Goal: Communication & Community: Answer question/provide support

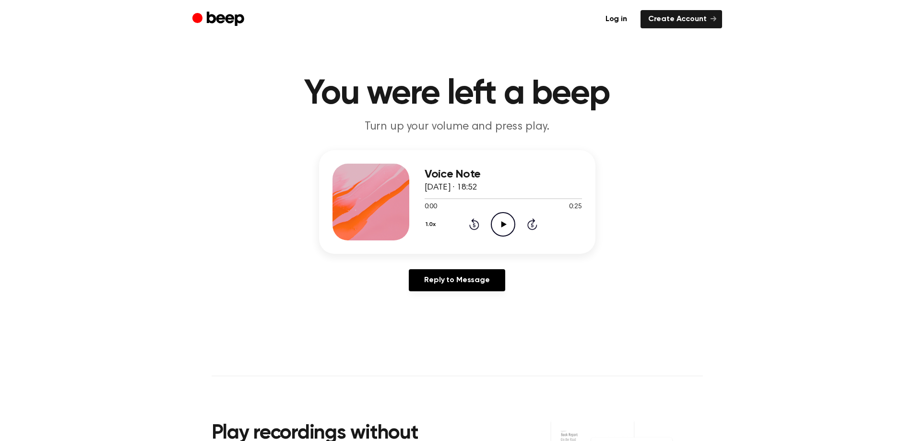
click at [500, 224] on icon "Play Audio" at bounding box center [503, 224] width 24 height 24
click at [473, 279] on link "Reply to Message" at bounding box center [457, 280] width 96 height 22
click at [501, 225] on icon at bounding box center [503, 224] width 5 height 6
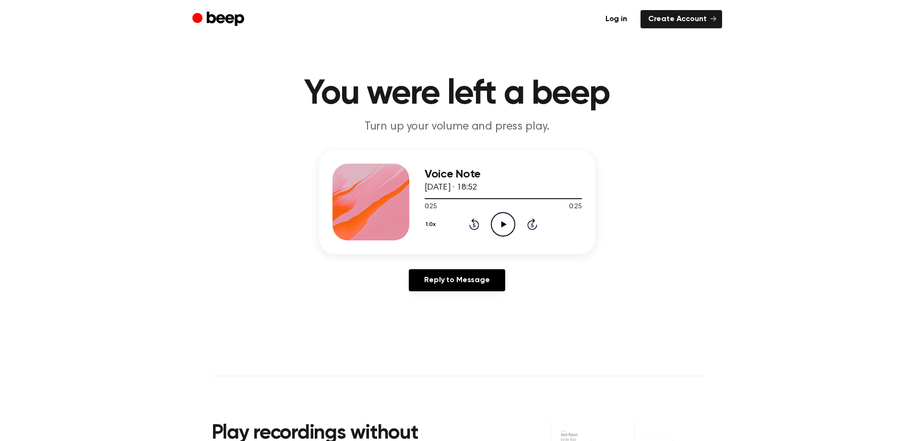
click at [501, 225] on icon at bounding box center [503, 224] width 5 height 6
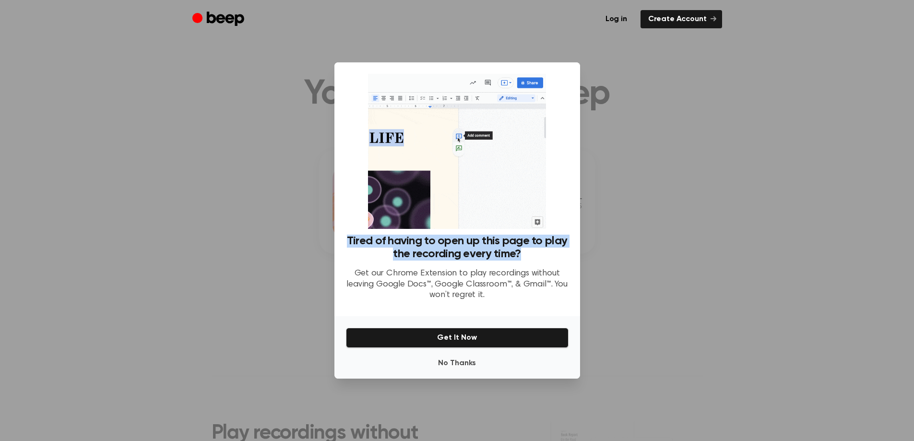
drag, startPoint x: 349, startPoint y: 241, endPoint x: 513, endPoint y: 252, distance: 164.0
click at [528, 254] on h3 "Tired of having to open up this page to play the recording every time?" at bounding box center [457, 248] width 223 height 26
copy h3 "Tired of having to open up this page to play the recording every time?"
click at [461, 364] on button "No Thanks" at bounding box center [457, 363] width 223 height 19
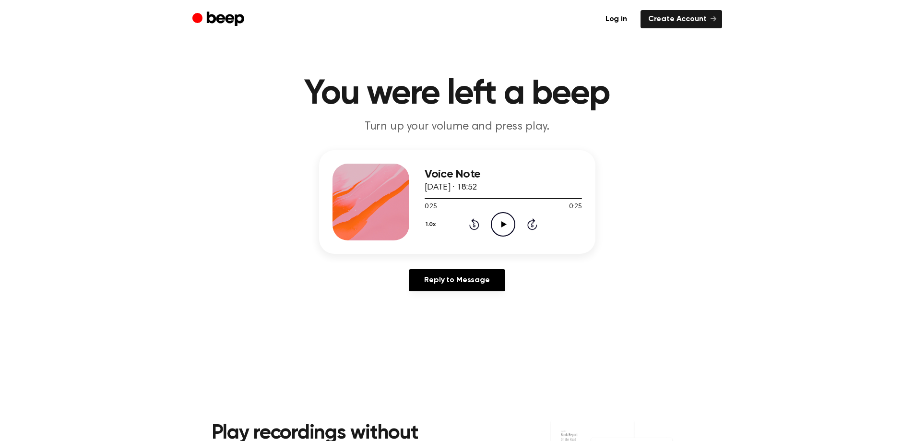
click at [502, 226] on icon at bounding box center [503, 224] width 5 height 6
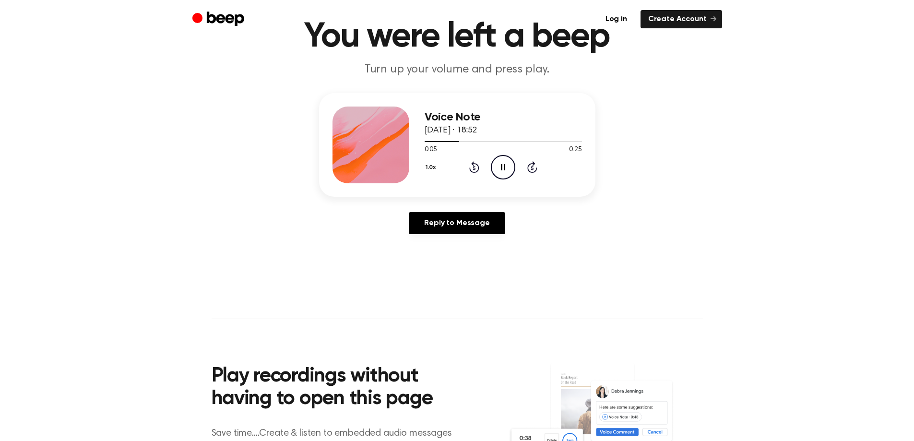
scroll to position [80, 0]
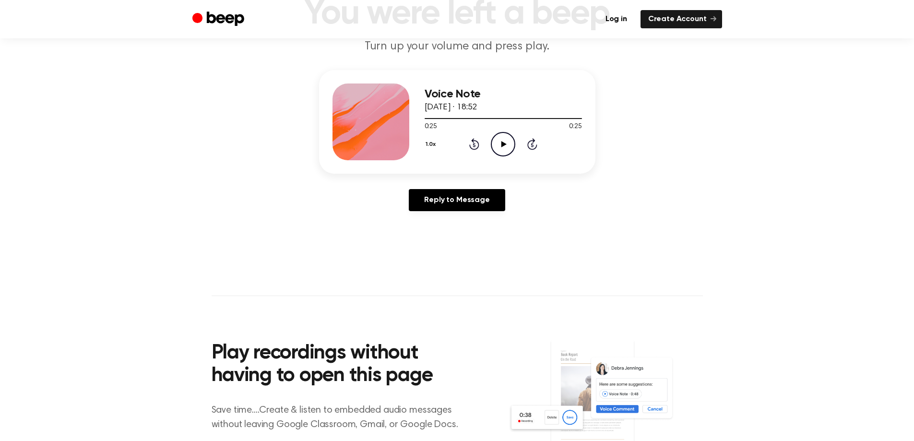
click at [503, 150] on icon "Play Audio" at bounding box center [503, 144] width 24 height 24
click at [508, 138] on icon "Play Audio" at bounding box center [503, 144] width 24 height 24
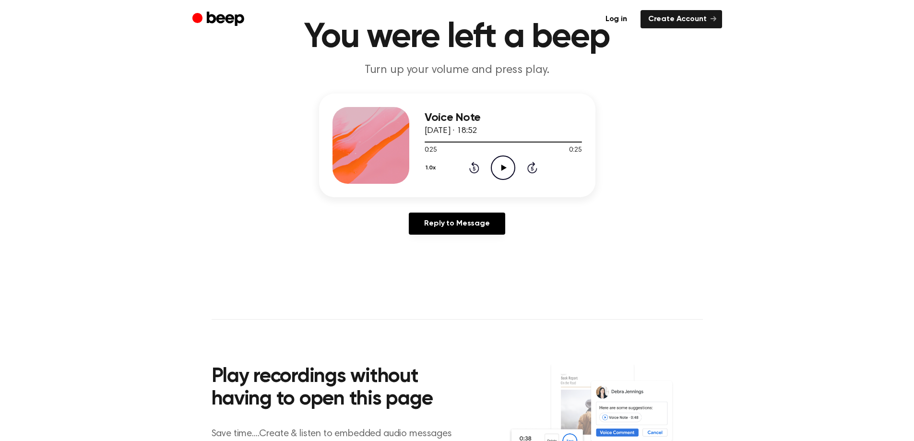
scroll to position [0, 0]
